Goal: Navigation & Orientation: Find specific page/section

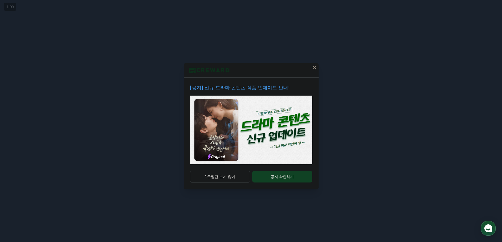
click at [315, 66] on icon at bounding box center [314, 67] width 6 height 6
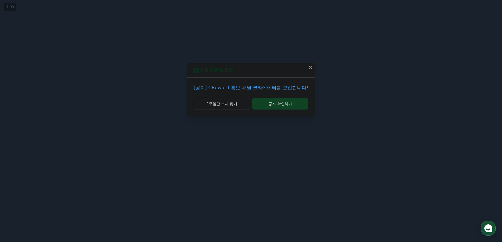
click at [308, 67] on icon at bounding box center [310, 67] width 6 height 6
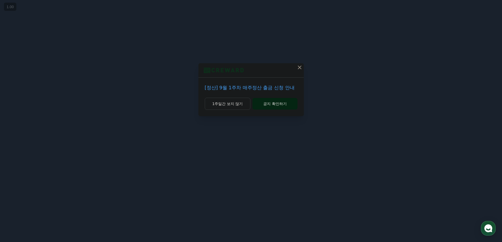
click at [288, 106] on button "공지 확인하기" at bounding box center [275, 104] width 45 height 12
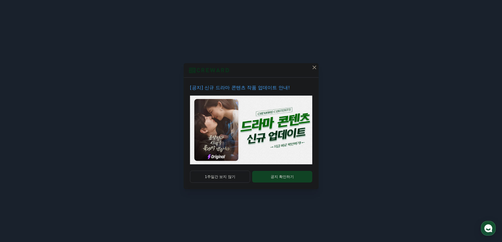
click at [313, 65] on icon at bounding box center [314, 67] width 6 height 6
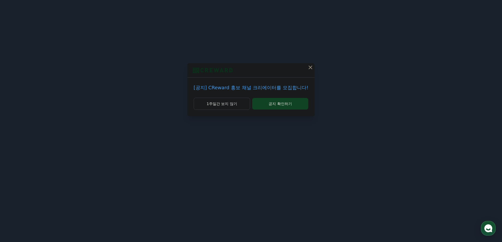
click at [311, 68] on icon at bounding box center [310, 67] width 6 height 6
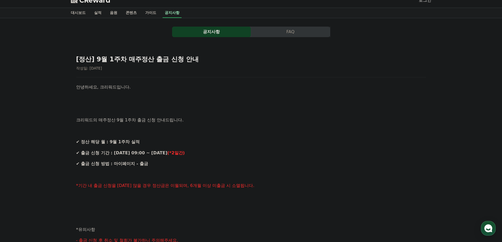
scroll to position [5, 0]
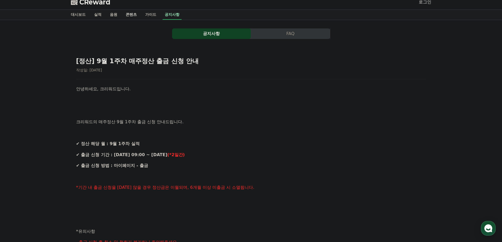
click at [137, 16] on link "콘텐츠" at bounding box center [132, 15] width 20 height 10
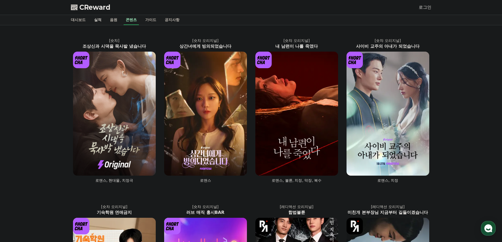
click at [96, 17] on link "실적" at bounding box center [98, 20] width 16 height 10
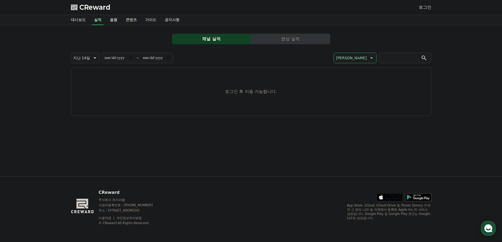
click at [112, 21] on link "음원" at bounding box center [114, 20] width 16 height 10
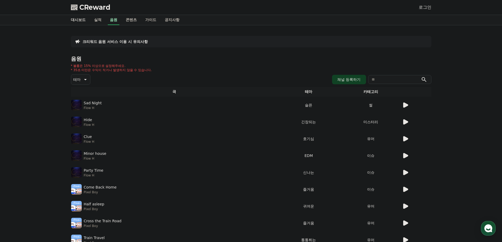
click at [78, 17] on link "대시보드" at bounding box center [78, 20] width 23 height 10
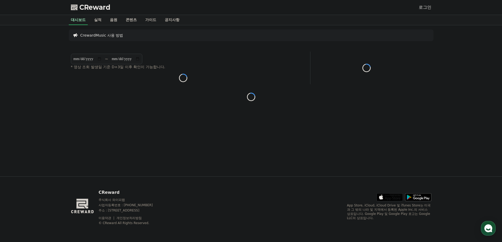
click at [237, 165] on div "**********" at bounding box center [251, 100] width 369 height 151
click at [267, 177] on div "CReward 주식회사 와이피랩 사업자등록번호 : 655-81-03655 주소 : 경기도 김포시 양촌읍 양곡로 495, 3층 305-비이16호…" at bounding box center [251, 209] width 369 height 65
